Goal: Find specific page/section: Find specific page/section

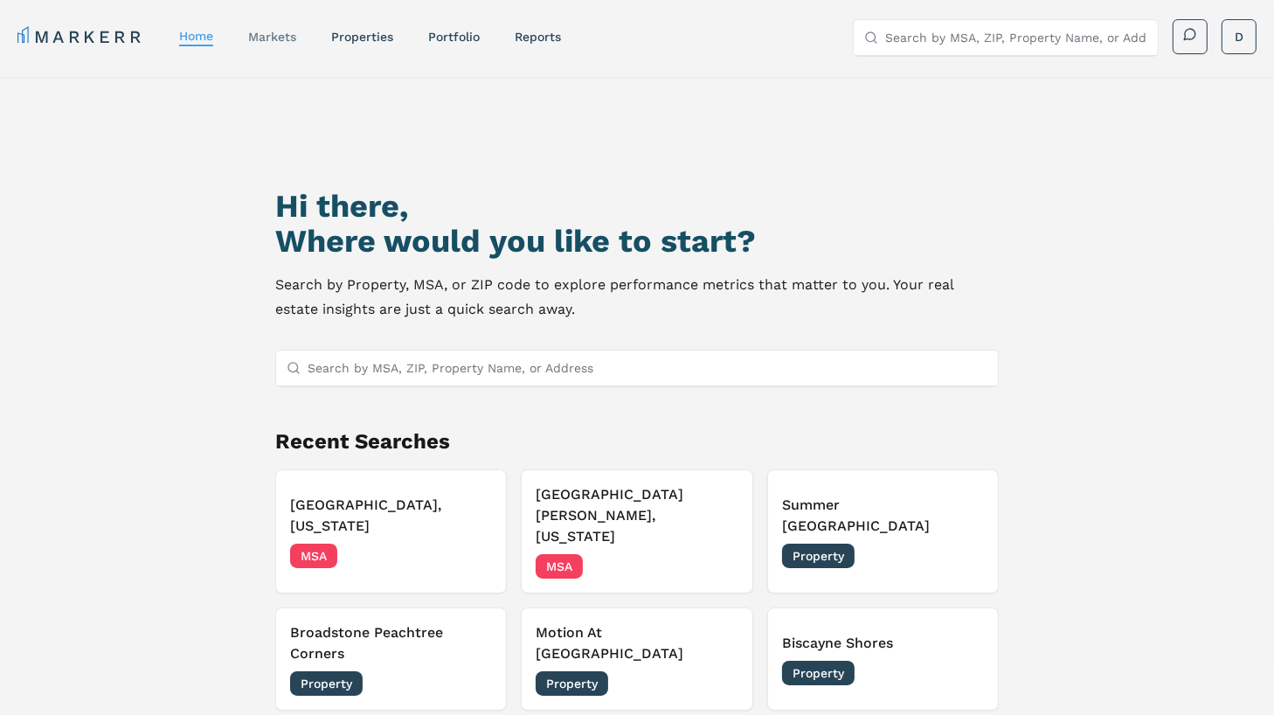
click at [273, 35] on link "markets" at bounding box center [272, 37] width 48 height 14
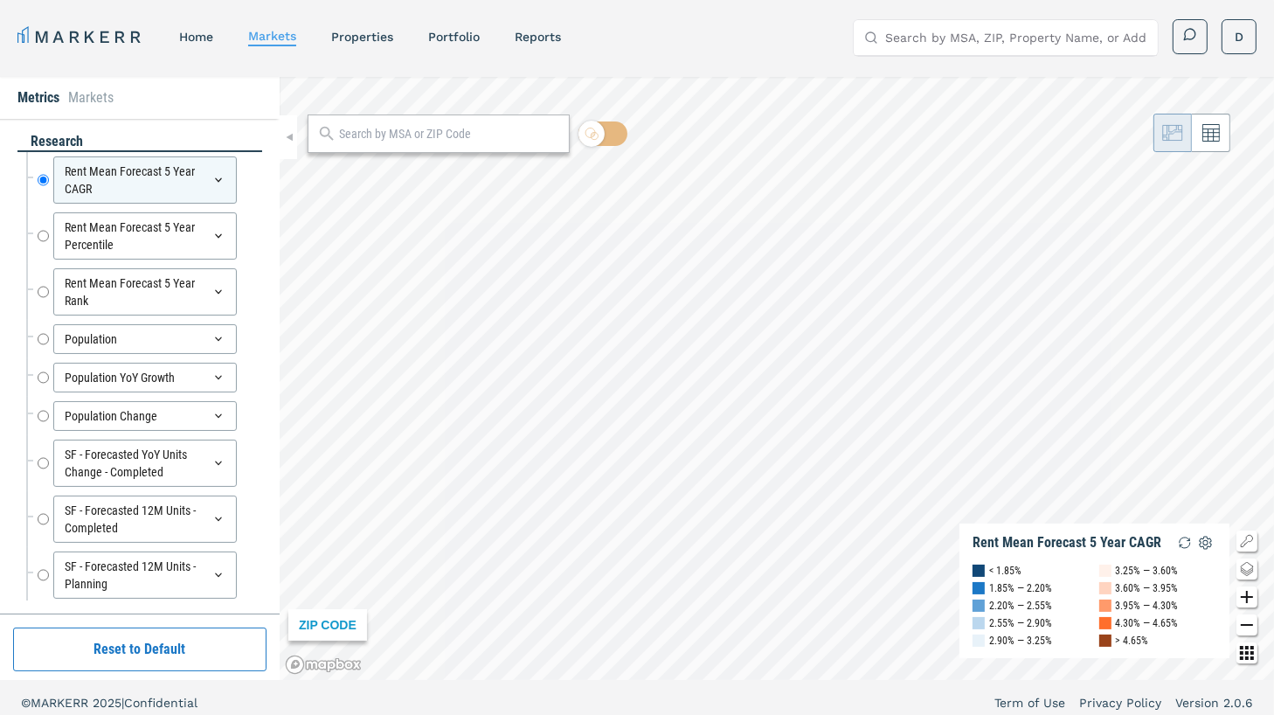
click at [446, 114] on div at bounding box center [438, 133] width 262 height 38
click at [446, 130] on input "text" at bounding box center [449, 134] width 221 height 18
type input "34653"
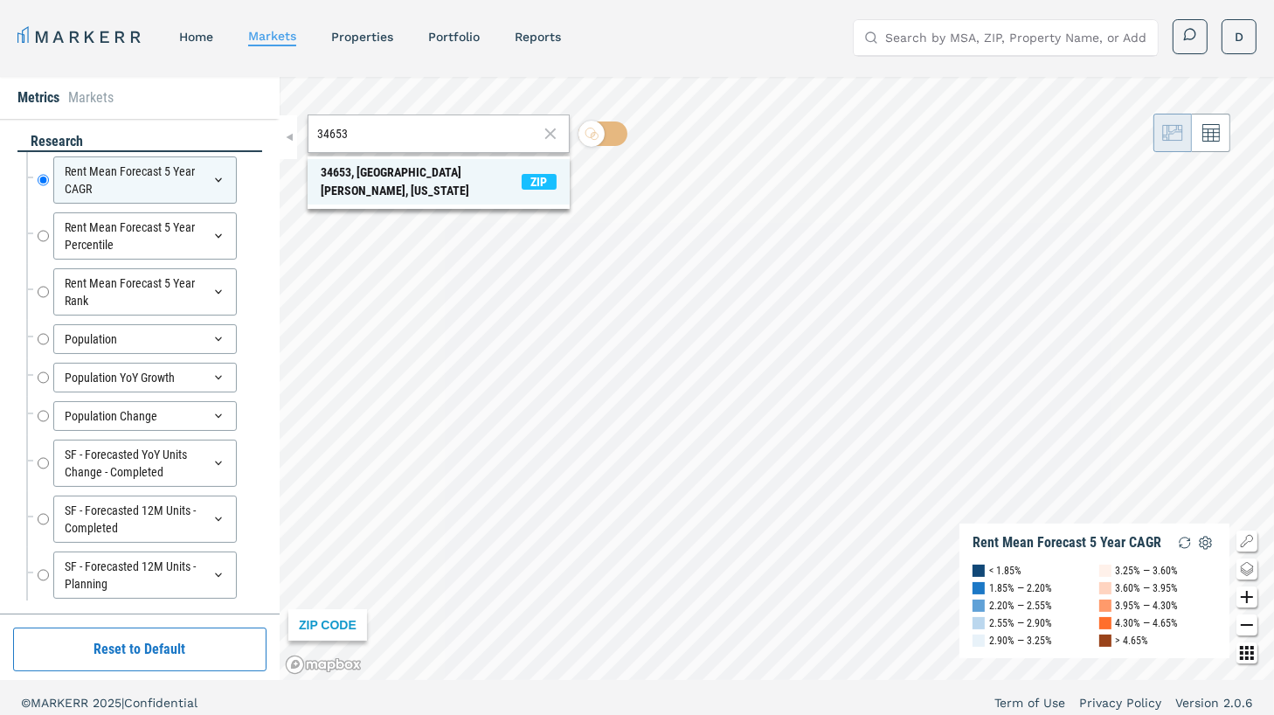
click at [426, 181] on div "34653, [GEOGRAPHIC_DATA][PERSON_NAME], [US_STATE]" at bounding box center [421, 181] width 201 height 37
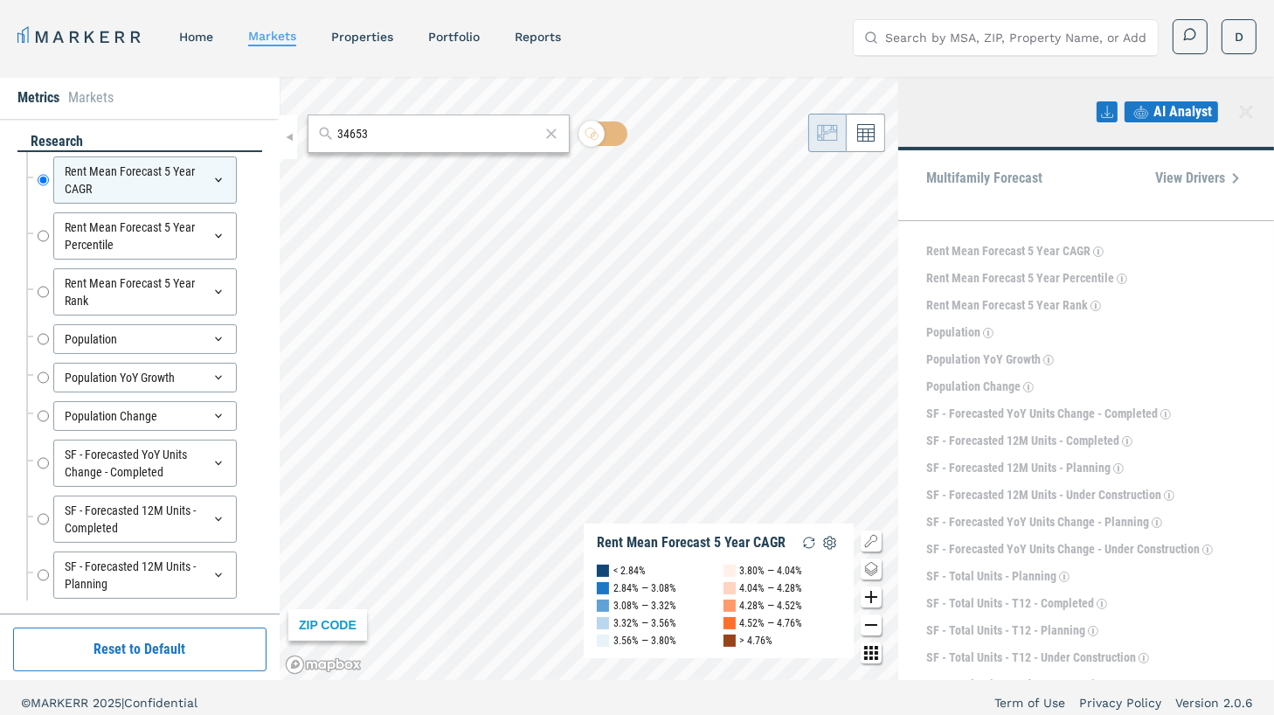
click at [1189, 179] on span "View Drivers" at bounding box center [1200, 178] width 91 height 21
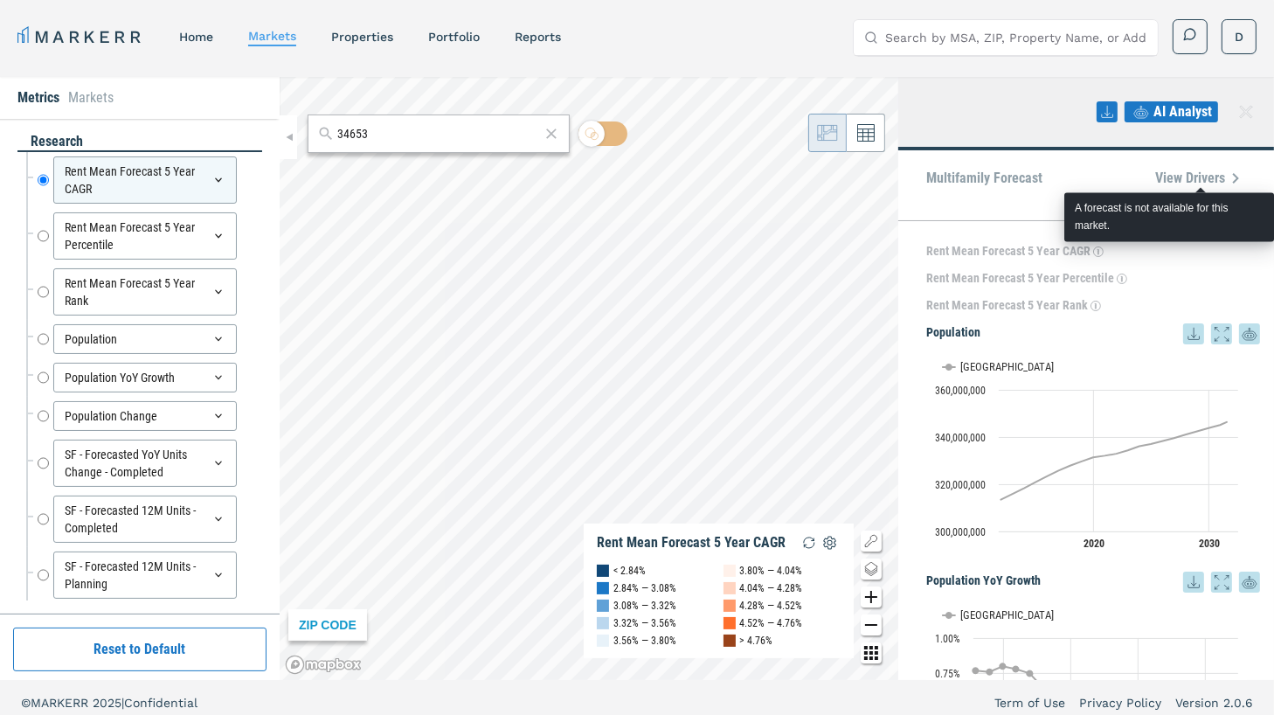
click at [1170, 108] on span "AI Analyst" at bounding box center [1182, 111] width 59 height 21
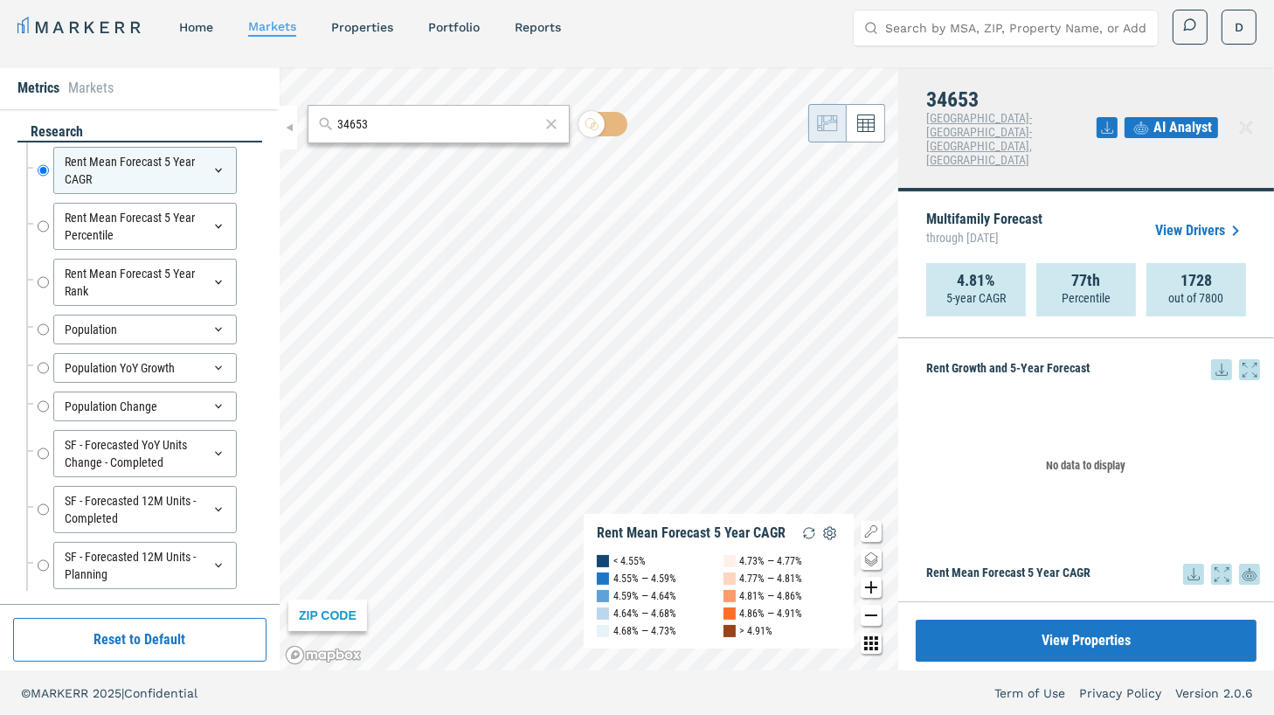
scroll to position [1286, 0]
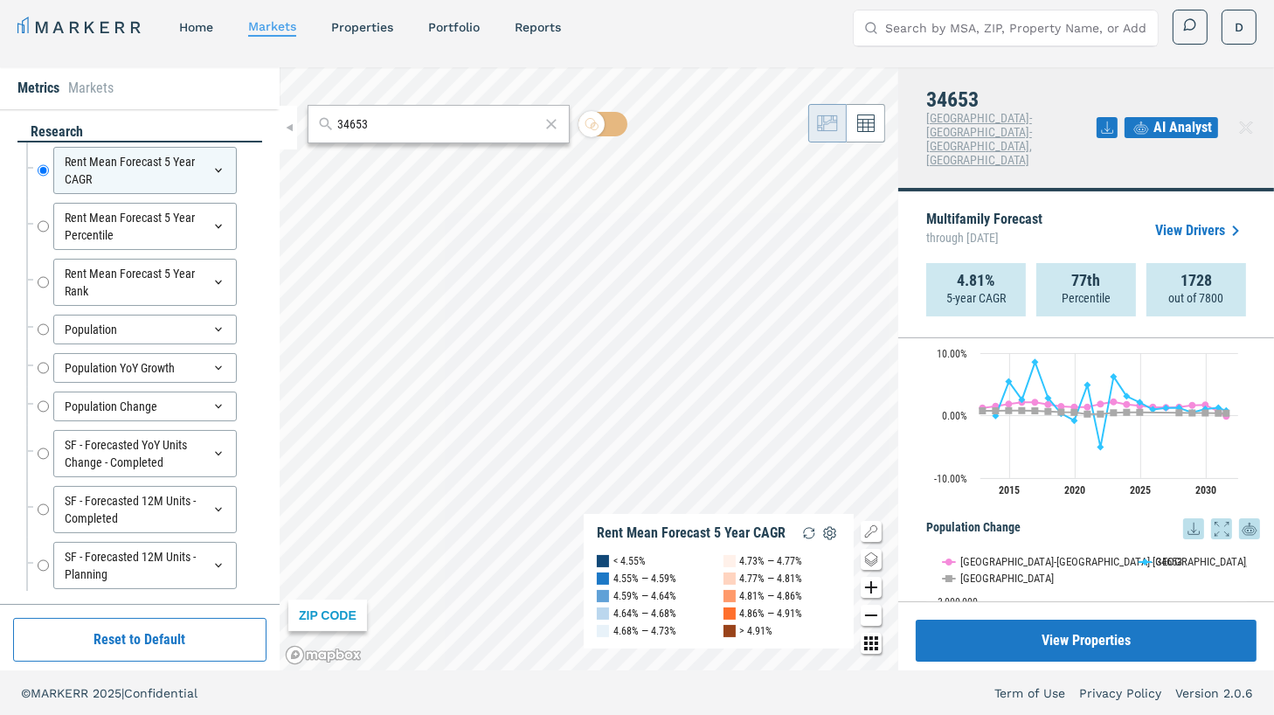
click at [1175, 117] on span "AI Analyst" at bounding box center [1182, 127] width 59 height 21
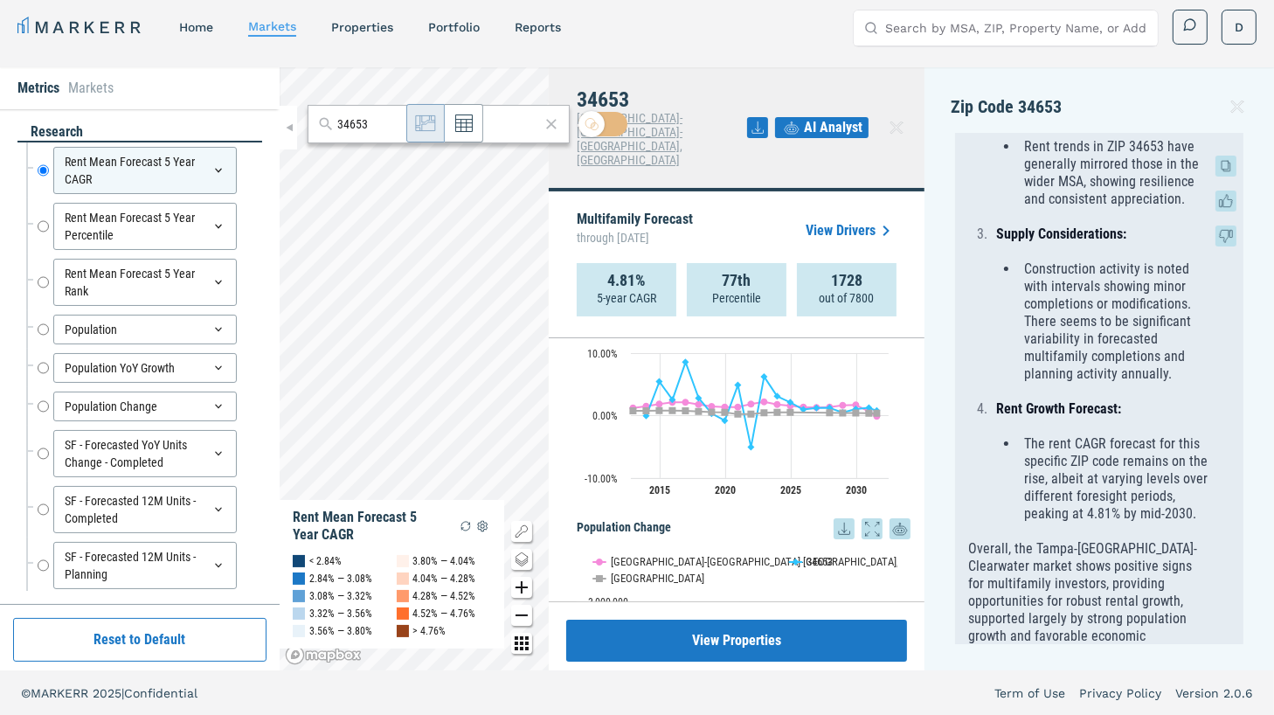
scroll to position [1634, 0]
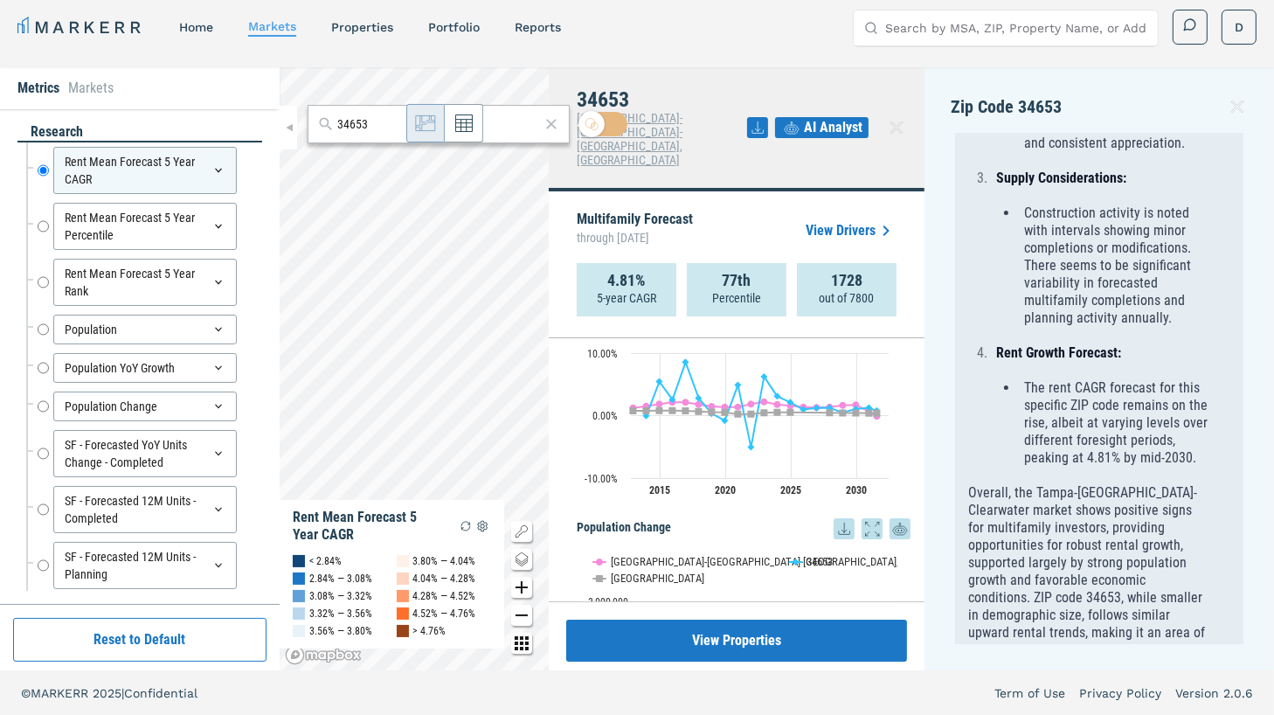
click at [758, 117] on icon at bounding box center [757, 127] width 21 height 21
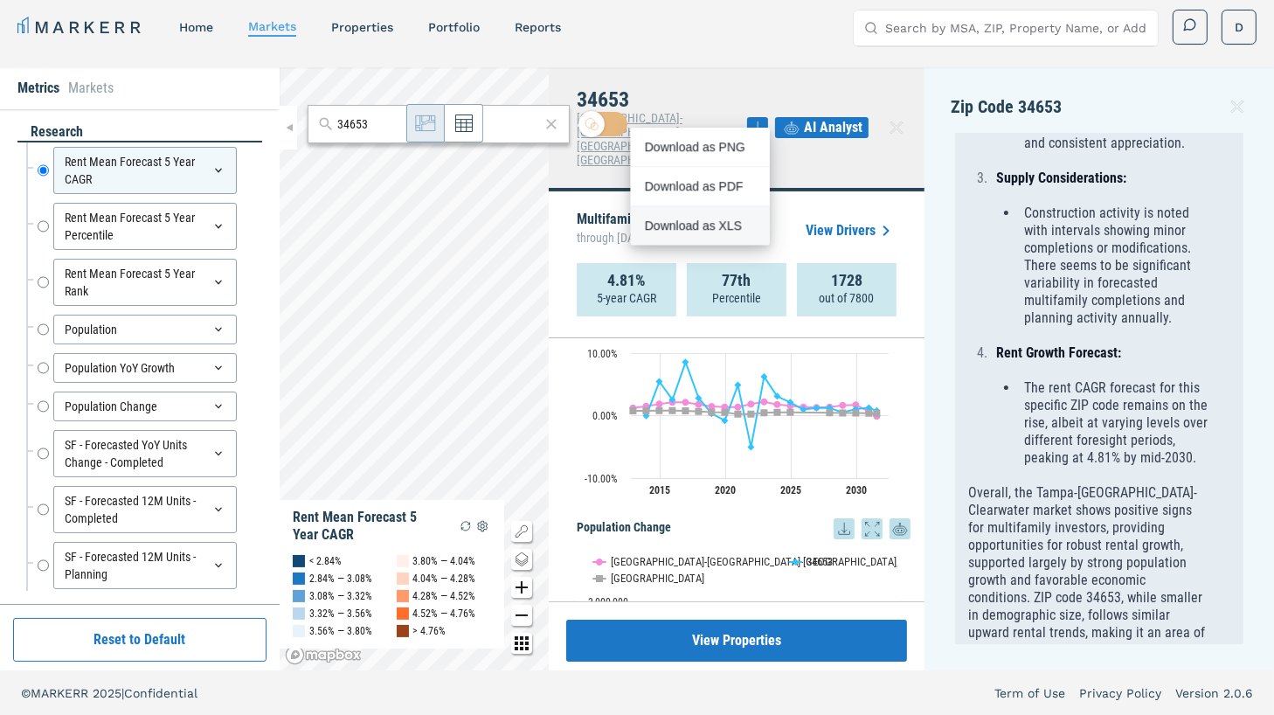
click at [716, 215] on div "Download as XLS" at bounding box center [700, 225] width 139 height 38
click at [1264, 73] on div "Zip Code 34653 Based on the data provided for the Tampa-[GEOGRAPHIC_DATA]-[GEOG…" at bounding box center [1098, 368] width 349 height 603
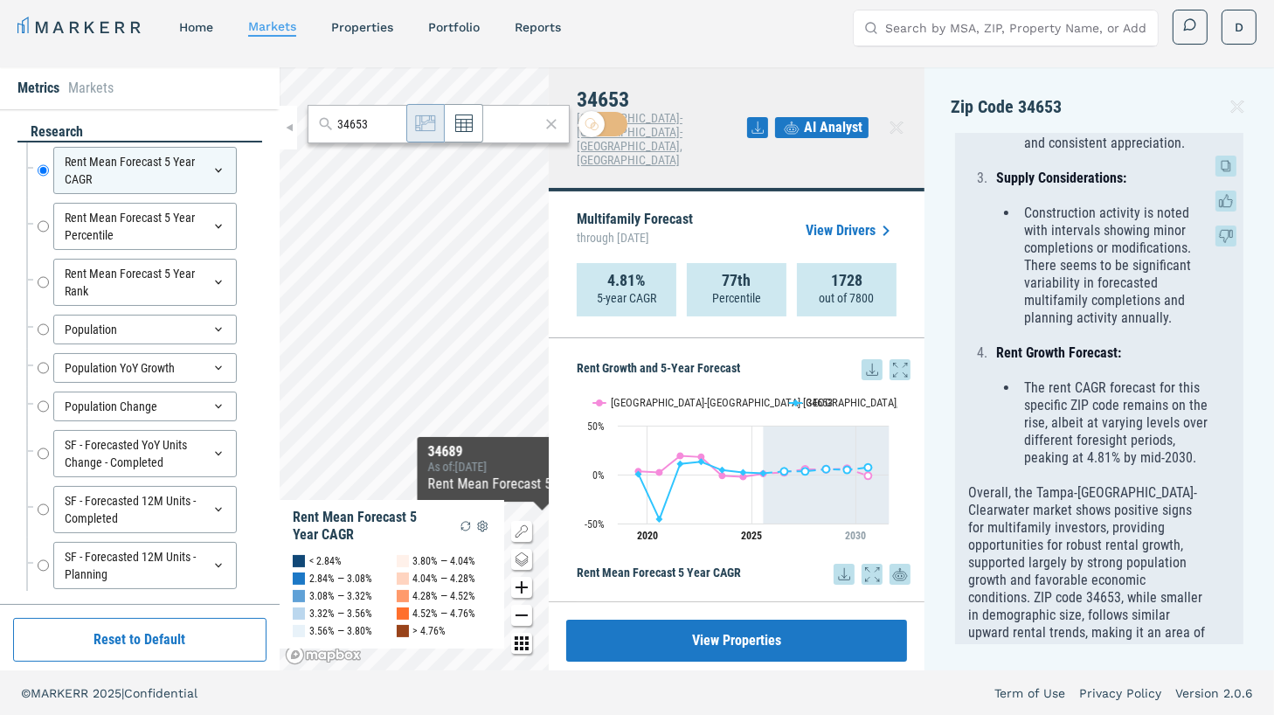
scroll to position [1216, 0]
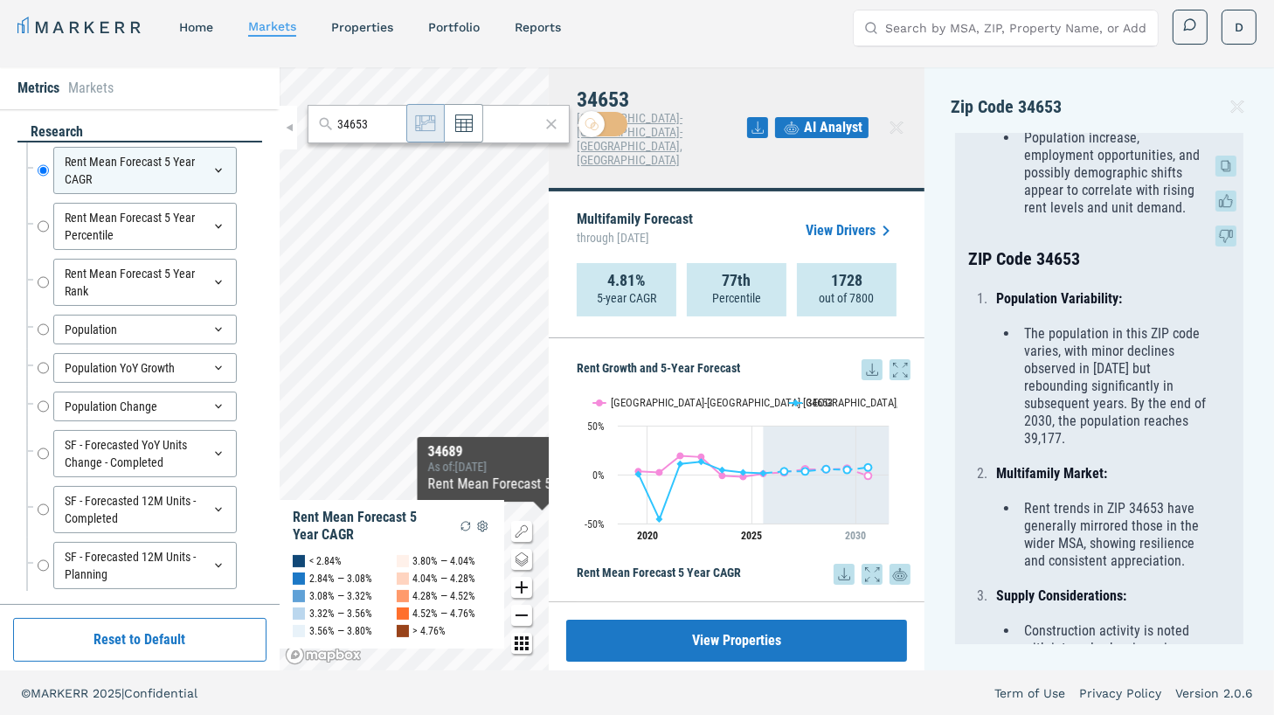
click at [1224, 162] on icon at bounding box center [1225, 165] width 21 height 21
